Goal: Task Accomplishment & Management: Manage account settings

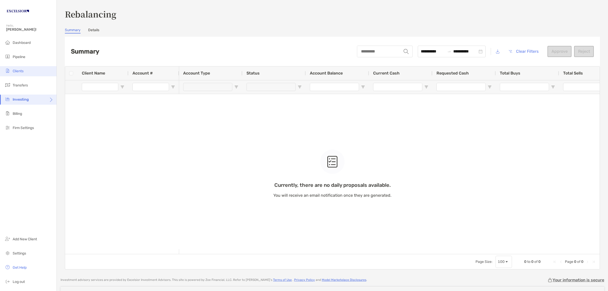
click at [22, 68] on li "Clients" at bounding box center [28, 71] width 56 height 10
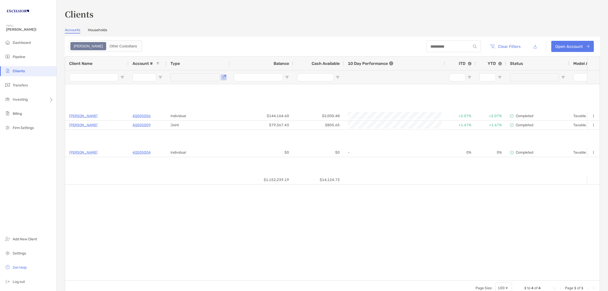
type input "**********"
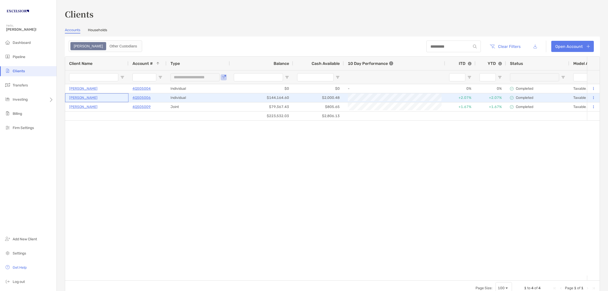
click at [75, 98] on p "[PERSON_NAME]" at bounding box center [83, 97] width 28 height 6
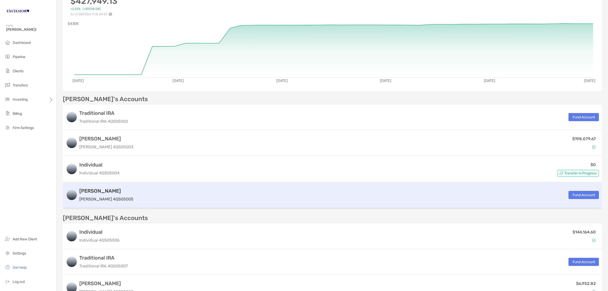
scroll to position [127, 0]
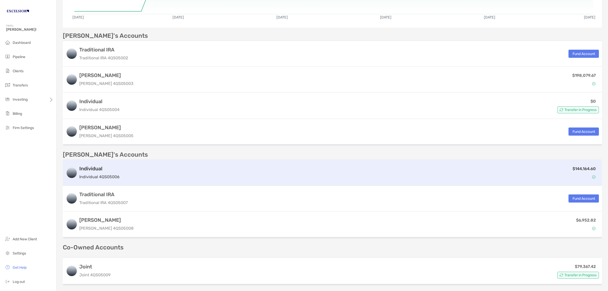
click at [146, 174] on div "$144,164.60" at bounding box center [360, 172] width 477 height 15
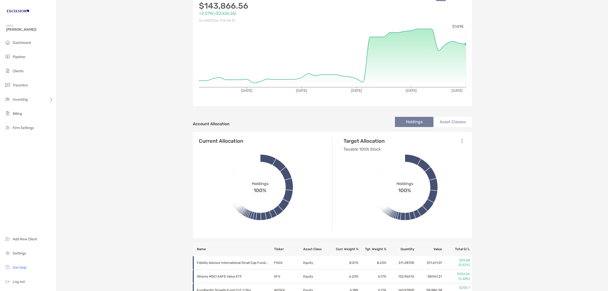
scroll to position [127, 0]
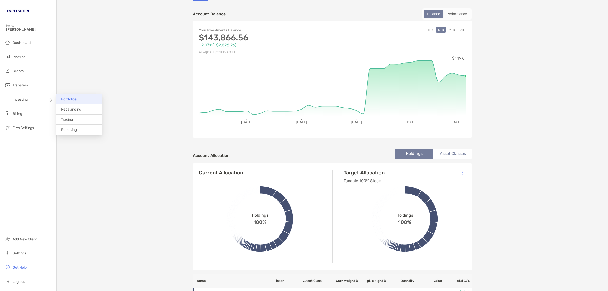
click at [66, 99] on span "Portfolios" at bounding box center [68, 99] width 15 height 4
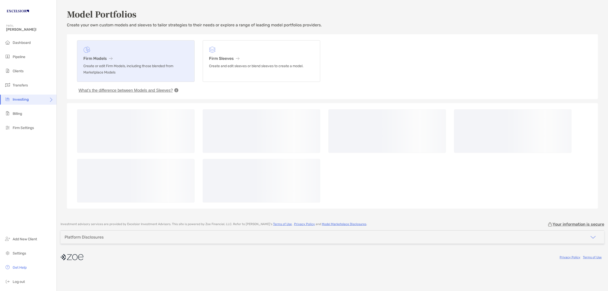
click at [98, 64] on p "Create or edit Firm Models, including those blended from Marketplace Models" at bounding box center [135, 69] width 105 height 13
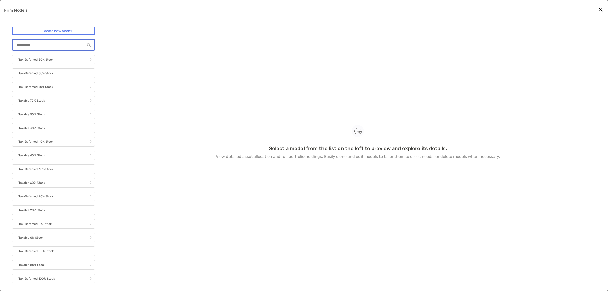
click at [39, 43] on input "Firm Models" at bounding box center [49, 45] width 72 height 4
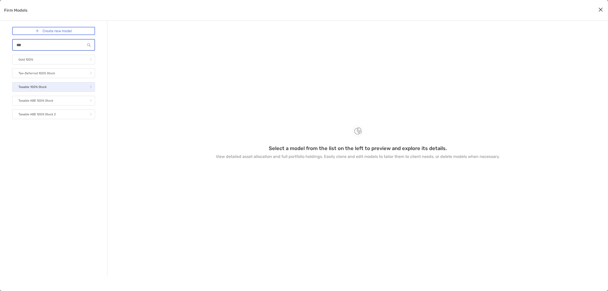
type input "***"
click at [42, 85] on p "Taxable 100% Stock" at bounding box center [32, 87] width 28 height 6
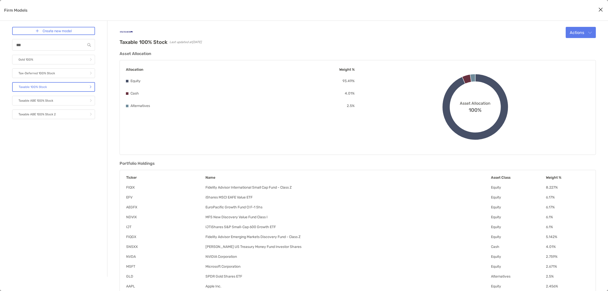
click at [88, 85] on link "Taxable 100% Stock" at bounding box center [53, 87] width 83 height 10
click at [90, 87] on icon "Firm Models" at bounding box center [90, 86] width 2 height 3
click at [600, 9] on icon "Close modal" at bounding box center [600, 10] width 5 height 6
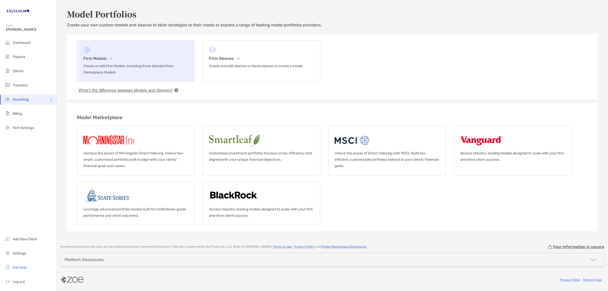
click at [99, 63] on p "Create or edit Firm Models, including those blended from Marketplace Models" at bounding box center [135, 69] width 105 height 13
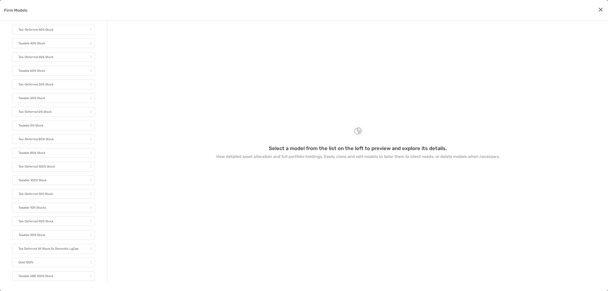
scroll to position [123, 0]
click at [71, 170] on link "Taxable 100% Stock" at bounding box center [53, 169] width 83 height 10
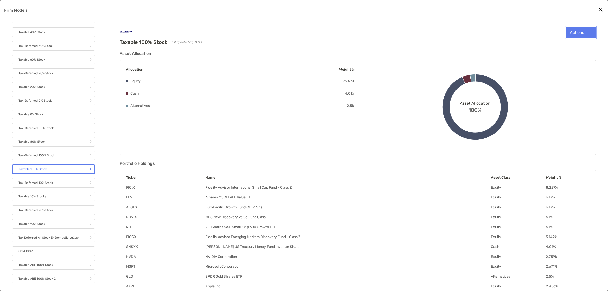
click at [593, 31] on button "Actions" at bounding box center [581, 32] width 30 height 11
click at [558, 45] on span "Edit" at bounding box center [561, 44] width 8 height 5
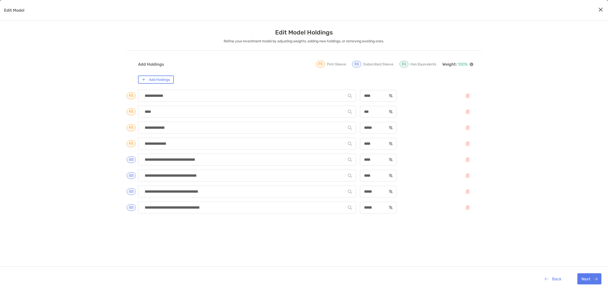
click at [72, 129] on div "**********" at bounding box center [304, 184] width 608 height 310
